Goal: Task Accomplishment & Management: Manage account settings

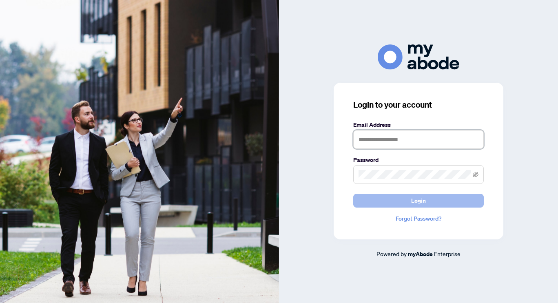
type input "**********"
click at [376, 206] on button "Login" at bounding box center [418, 201] width 130 height 14
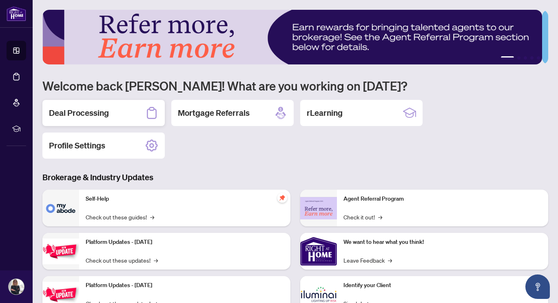
click at [126, 104] on div "Deal Processing" at bounding box center [103, 113] width 122 height 26
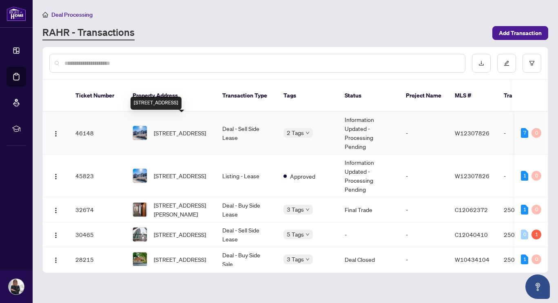
click at [164, 128] on span "325-128 Garden Dr, Oakville, Ontario L6K 0H7, Canada" at bounding box center [180, 132] width 52 height 9
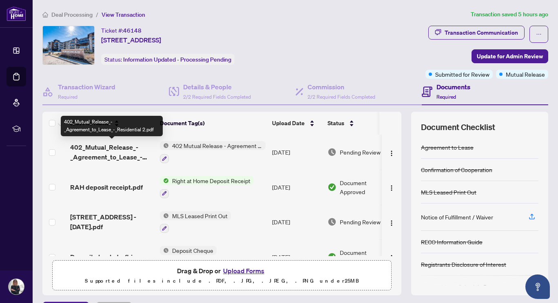
click at [118, 154] on span "402_Mutual_Release_-_Agreement_to_Lease_-_Residential 2.pdf" at bounding box center [111, 152] width 83 height 20
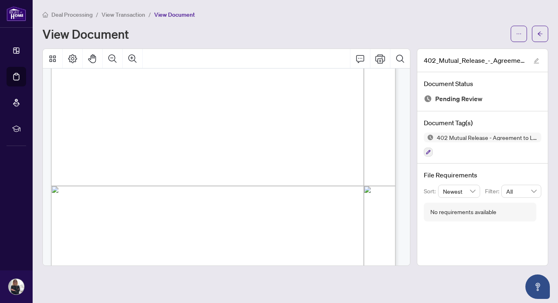
scroll to position [265, 0]
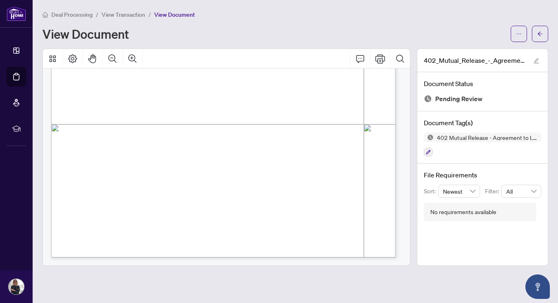
click at [128, 13] on span "View Transaction" at bounding box center [124, 14] width 44 height 7
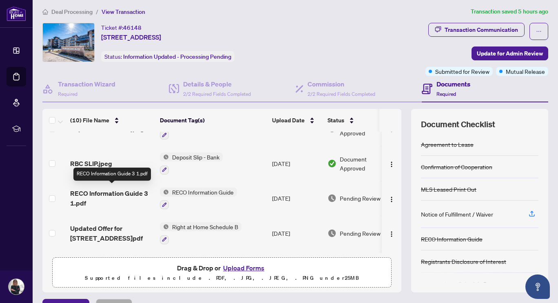
scroll to position [126, 0]
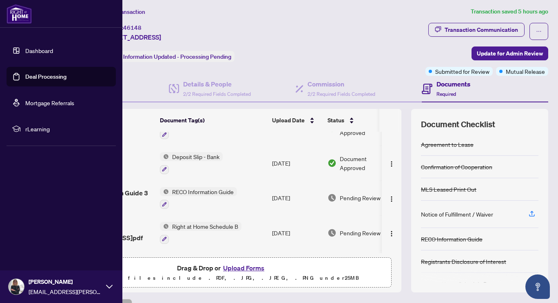
click at [28, 74] on link "Deal Processing" at bounding box center [45, 76] width 41 height 7
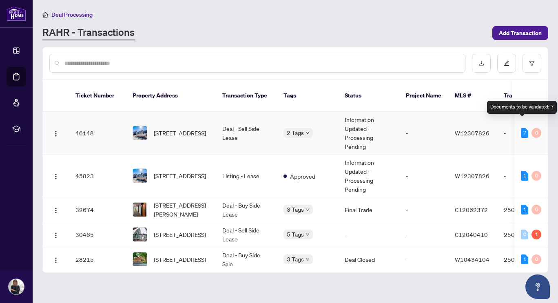
click at [523, 128] on div "7" at bounding box center [524, 133] width 7 height 10
click at [534, 104] on div "Documents to be validated: 7" at bounding box center [522, 107] width 70 height 13
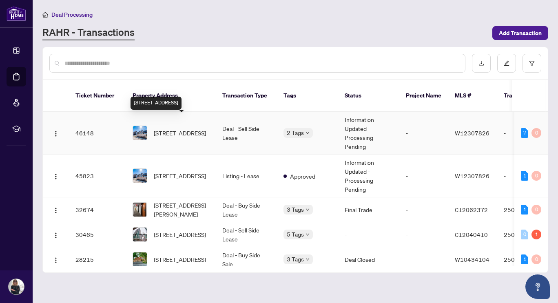
click at [159, 128] on span "325-128 Garden Dr, Oakville, Ontario L6K 0H7, Canada" at bounding box center [180, 132] width 52 height 9
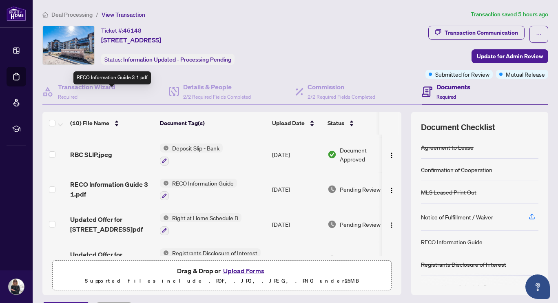
scroll to position [227, 0]
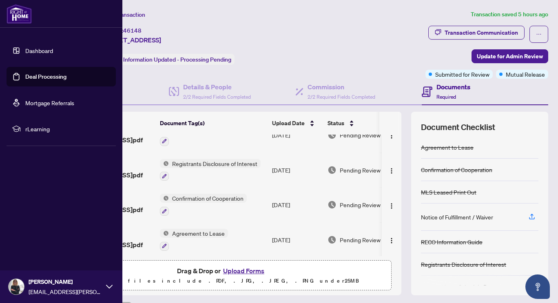
click at [46, 73] on link "Deal Processing" at bounding box center [45, 76] width 41 height 7
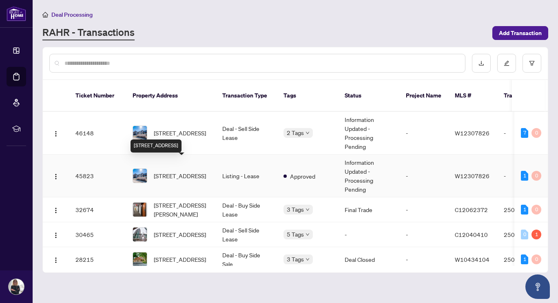
click at [186, 171] on span "325-128 Garden Dr, Oakville, Ontario L6K 0H7, Canada" at bounding box center [180, 175] width 52 height 9
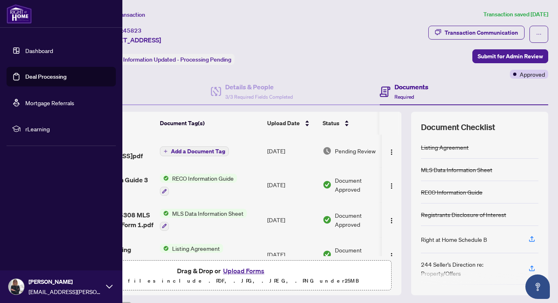
click at [36, 73] on link "Deal Processing" at bounding box center [45, 76] width 41 height 7
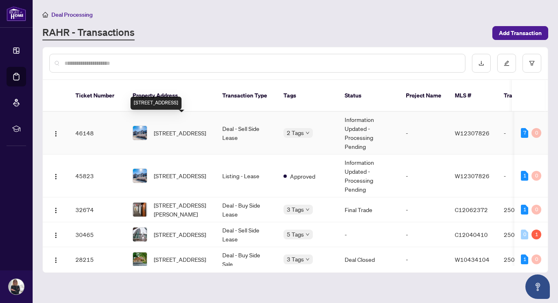
click at [173, 128] on span "325-128 Garden Dr, Oakville, Ontario L6K 0H7, Canada" at bounding box center [180, 132] width 52 height 9
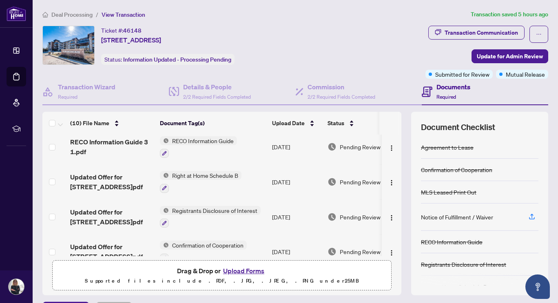
scroll to position [227, 0]
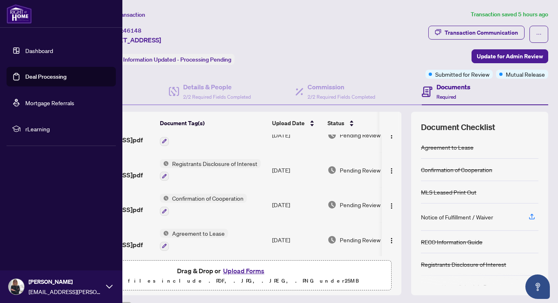
click at [29, 73] on link "Deal Processing" at bounding box center [45, 76] width 41 height 7
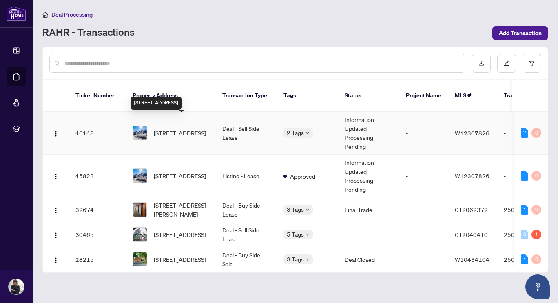
click at [183, 128] on span "325-128 Garden Dr, Oakville, Ontario L6K 0H7, Canada" at bounding box center [180, 132] width 52 height 9
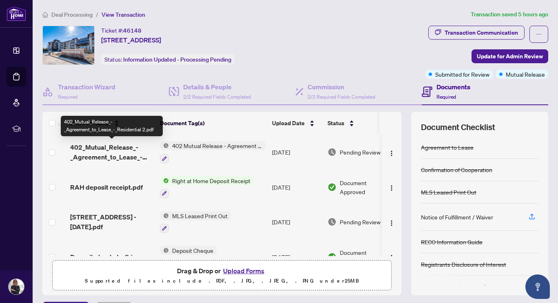
click at [86, 147] on span "402_Mutual_Release_-_Agreement_to_Lease_-_Residential 2.pdf" at bounding box center [111, 152] width 83 height 20
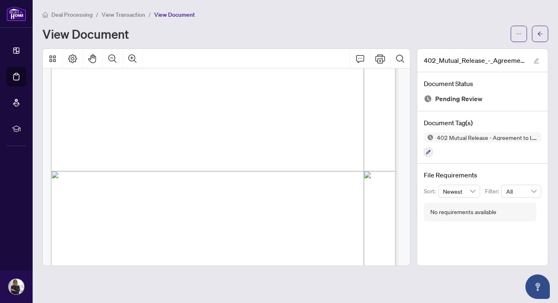
scroll to position [265, 0]
